Goal: Task Accomplishment & Management: Manage account settings

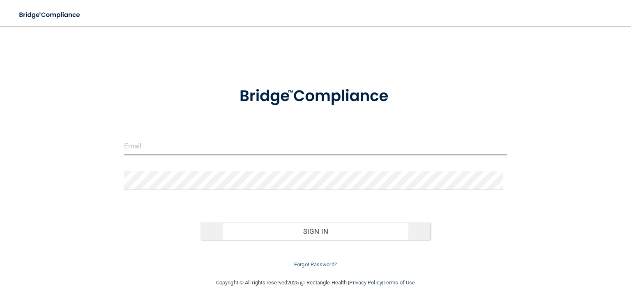
type input "[PERSON_NAME][EMAIL_ADDRESS][PERSON_NAME][DOMAIN_NAME]"
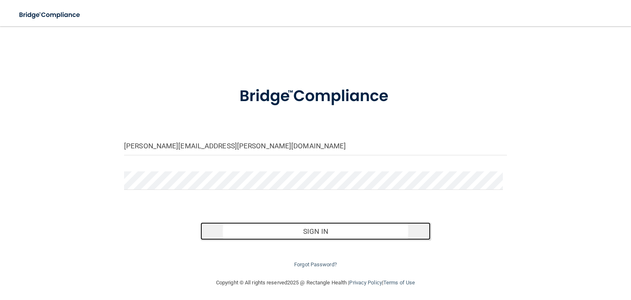
click at [257, 230] on button "Sign In" at bounding box center [315, 231] width 230 height 18
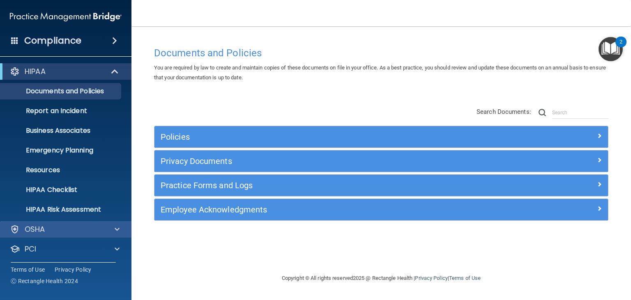
scroll to position [41, 0]
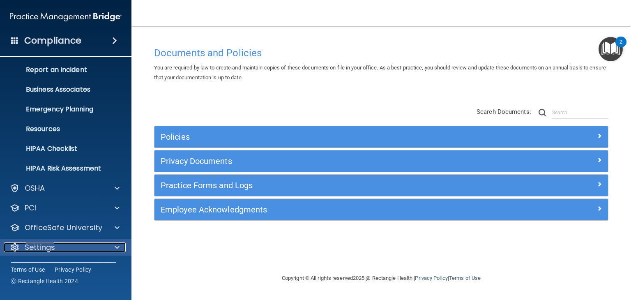
click at [41, 245] on p "Settings" at bounding box center [40, 247] width 30 height 10
click at [51, 246] on p "Settings" at bounding box center [40, 247] width 30 height 10
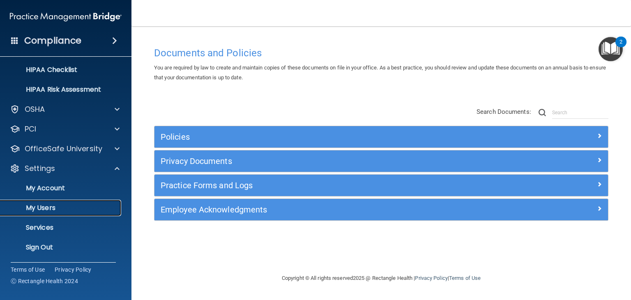
click at [39, 211] on p "My Users" at bounding box center [61, 208] width 112 height 8
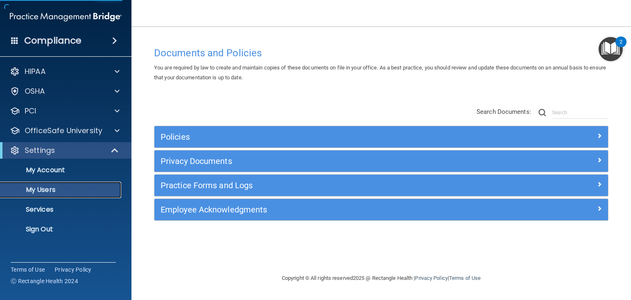
select select "20"
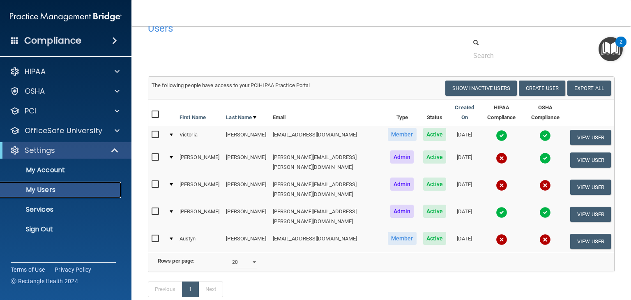
scroll to position [15, 0]
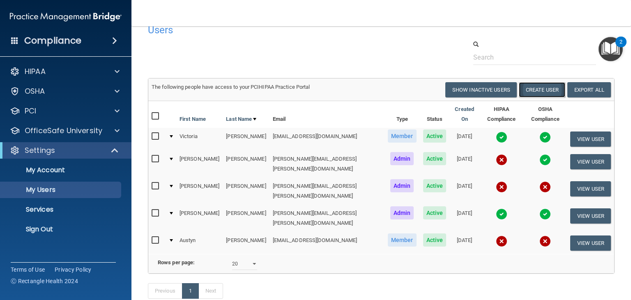
click at [535, 92] on button "Create User" at bounding box center [542, 89] width 46 height 15
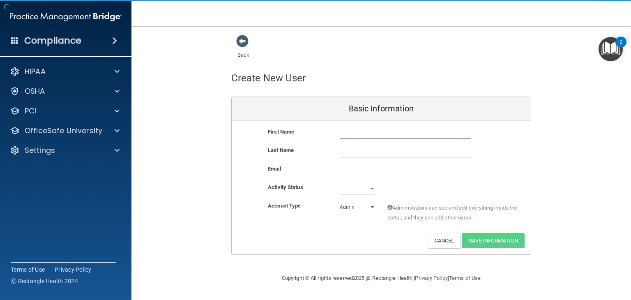
click at [394, 129] on input "text" at bounding box center [405, 133] width 131 height 12
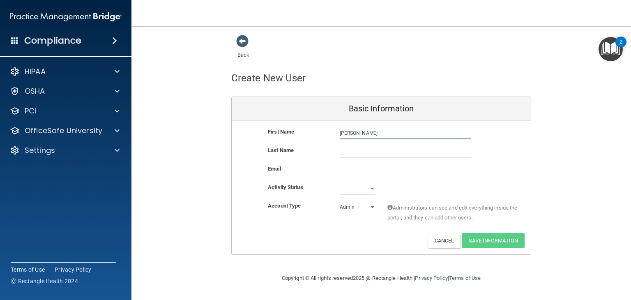
type input "[PERSON_NAME]"
click at [356, 151] on input "text" at bounding box center [405, 151] width 131 height 12
type input "[PERSON_NAME]"
click at [346, 167] on input "email" at bounding box center [405, 170] width 131 height 12
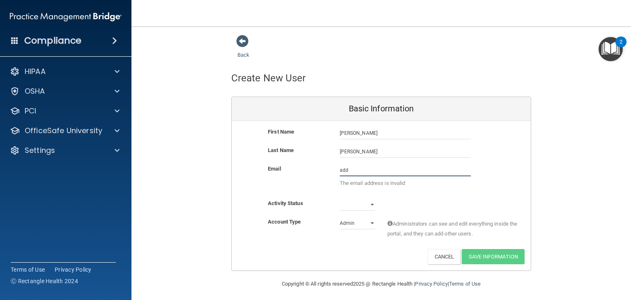
type input "[EMAIL_ADDRESS][PERSON_NAME][DOMAIN_NAME]"
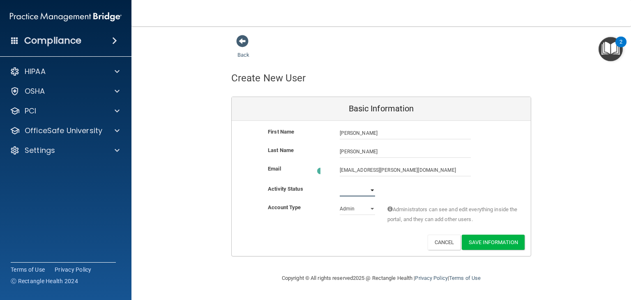
click at [364, 190] on select "Active Inactive" at bounding box center [357, 190] width 35 height 12
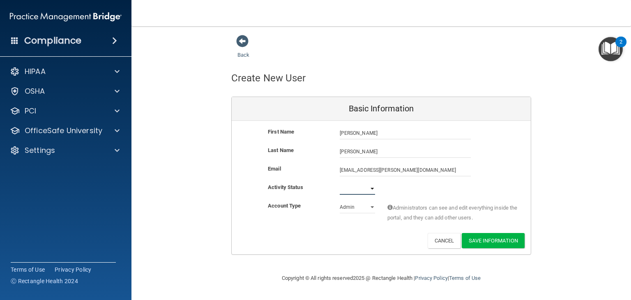
select select "active"
click at [340, 182] on select "Active Inactive" at bounding box center [357, 188] width 35 height 12
click at [354, 207] on select "Admin Member" at bounding box center [357, 207] width 35 height 12
select select "practice_member"
click at [340, 201] on select "Admin Member" at bounding box center [357, 207] width 35 height 12
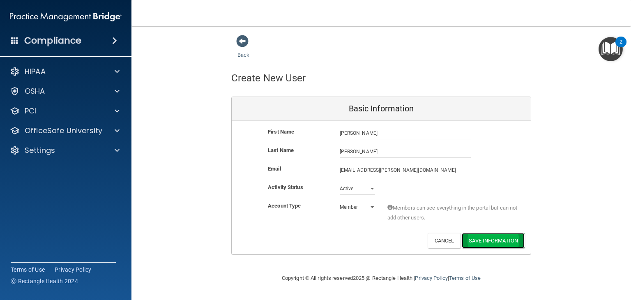
click at [494, 239] on button "Save Information" at bounding box center [492, 240] width 63 height 15
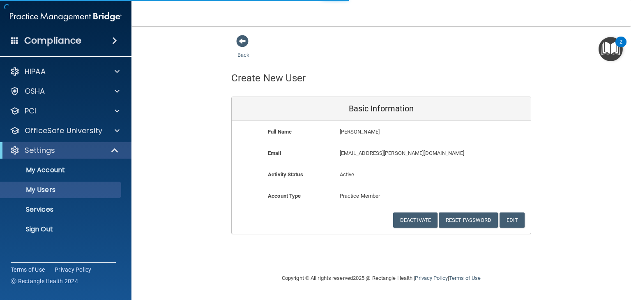
select select "20"
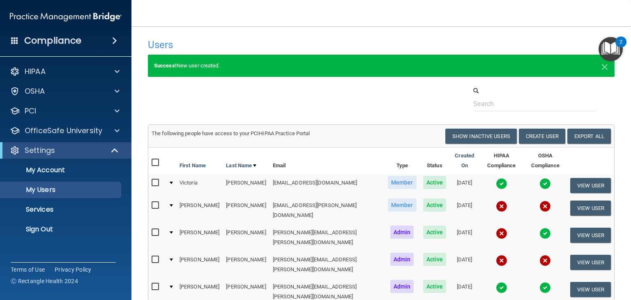
scroll to position [103, 0]
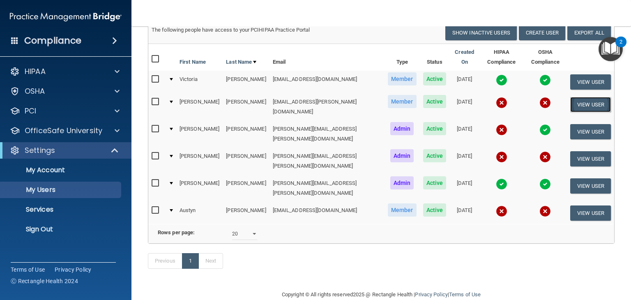
click at [576, 97] on button "View User" at bounding box center [590, 104] width 41 height 15
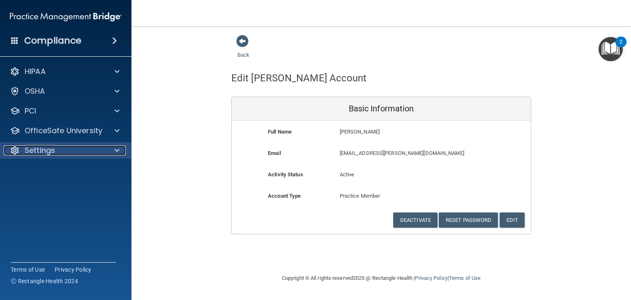
click at [62, 150] on div "Settings" at bounding box center [55, 150] width 102 height 10
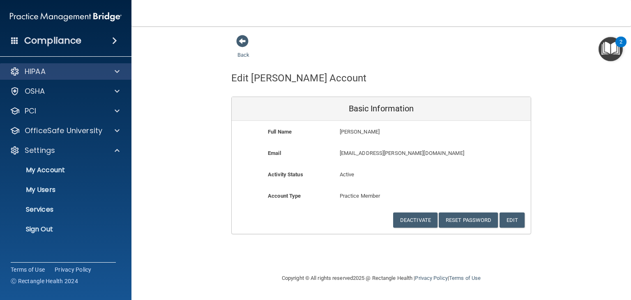
click at [51, 78] on div "HIPAA" at bounding box center [66, 71] width 132 height 16
click at [118, 69] on span at bounding box center [117, 72] width 5 height 10
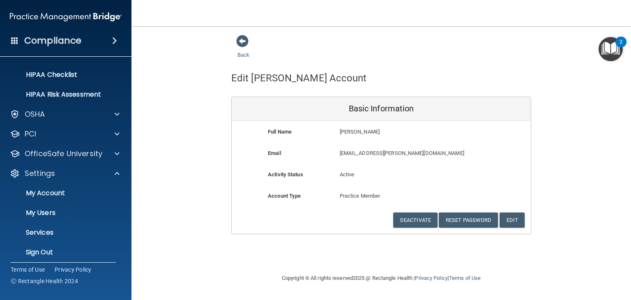
scroll to position [120, 0]
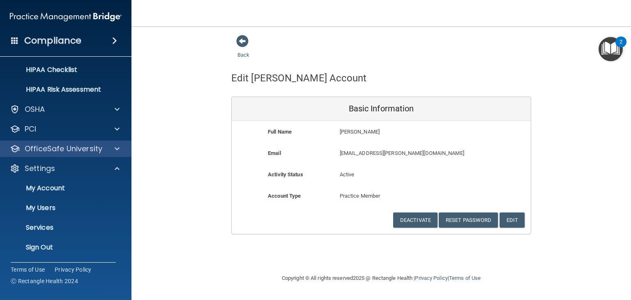
click at [79, 154] on div "OfficeSafe University" at bounding box center [66, 148] width 132 height 16
click at [117, 150] on span at bounding box center [117, 149] width 5 height 10
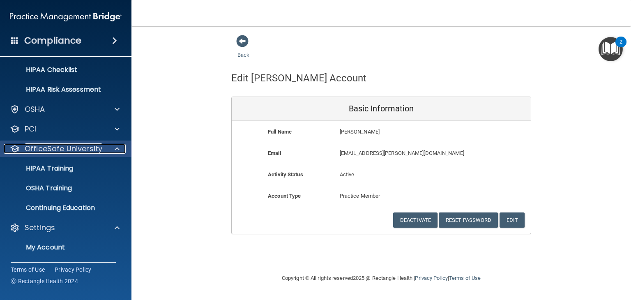
scroll to position [179, 0]
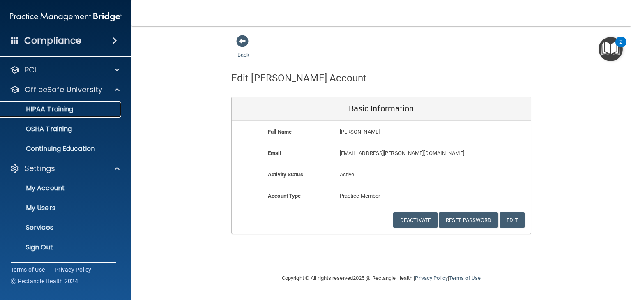
click at [70, 108] on p "HIPAA Training" at bounding box center [39, 109] width 68 height 8
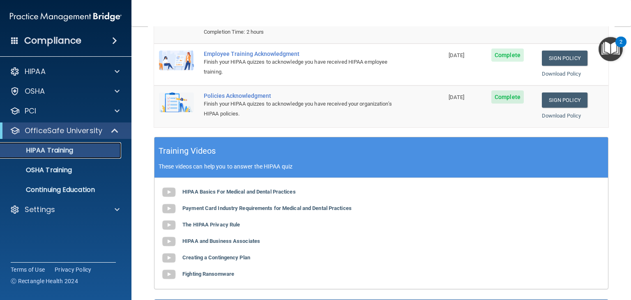
scroll to position [261, 0]
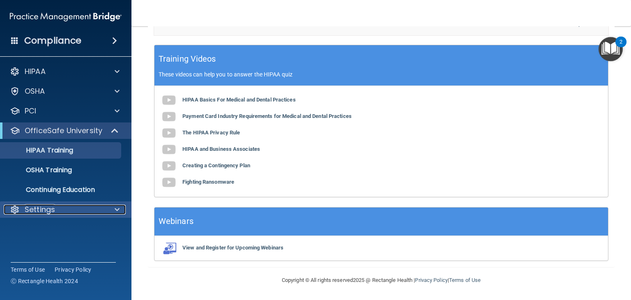
click at [118, 210] on span at bounding box center [117, 209] width 5 height 10
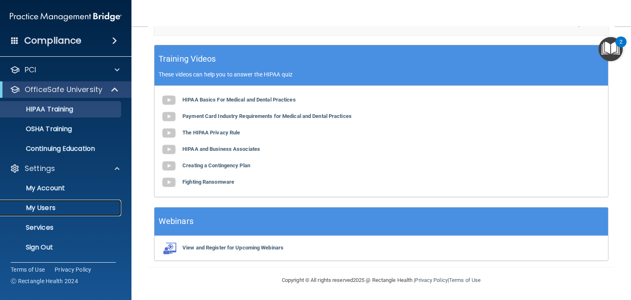
click at [39, 206] on p "My Users" at bounding box center [61, 208] width 112 height 8
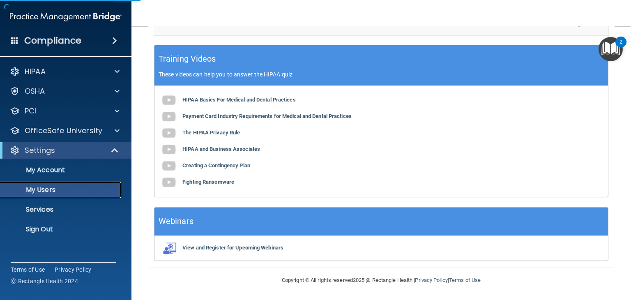
select select "20"
